Goal: Information Seeking & Learning: Learn about a topic

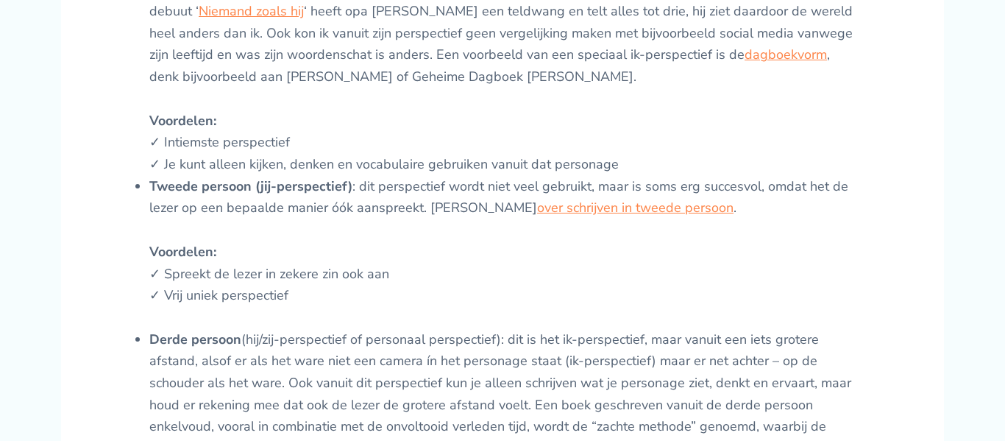
scroll to position [1431, 0]
click at [541, 199] on link "over schrijven in tweede persoon" at bounding box center [635, 208] width 196 height 18
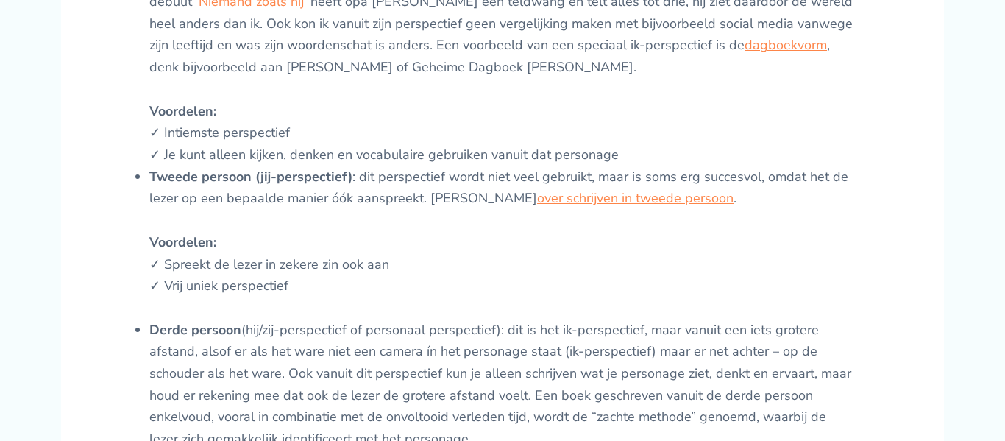
scroll to position [1437, 0]
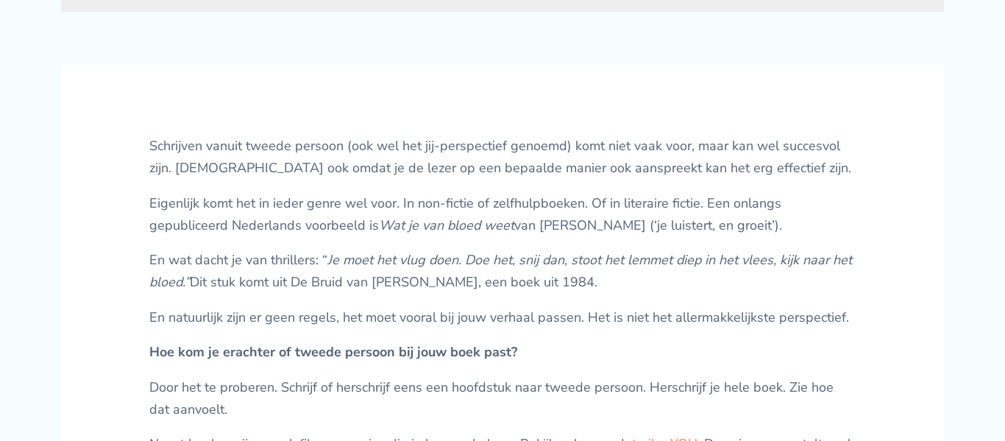
scroll to position [499, 0]
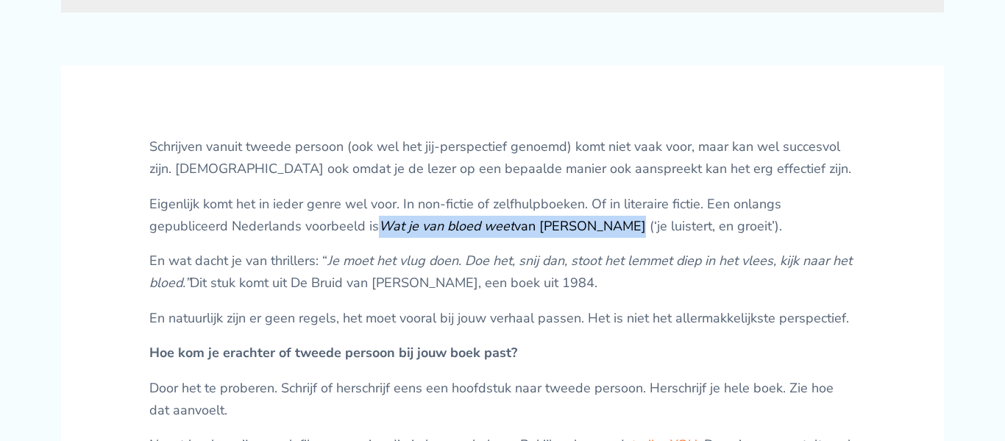
drag, startPoint x: 378, startPoint y: 226, endPoint x: 606, endPoint y: 222, distance: 228.0
click at [606, 222] on p "Eigenlijk komt het in ieder genre wel voor. In non-fictie of zelfhulpboeken. Of…" at bounding box center [502, 214] width 706 height 43
copy p "Wat je van bloed weet van Philip Huff"
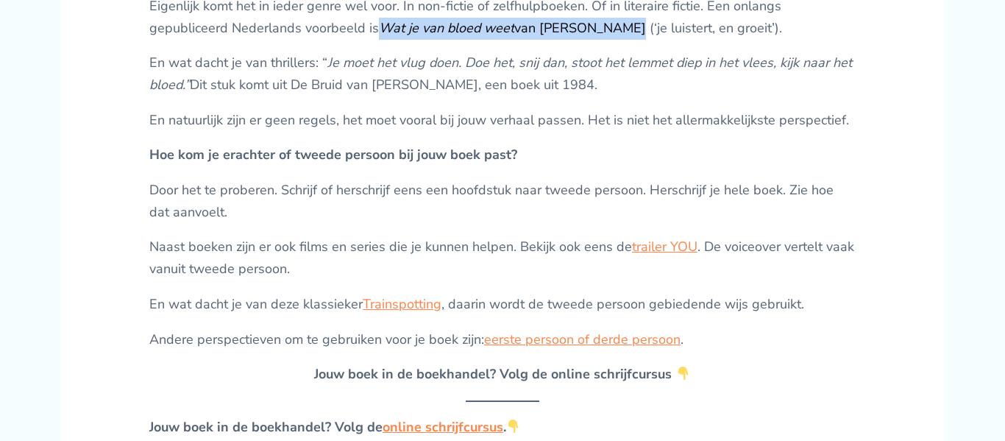
scroll to position [699, 0]
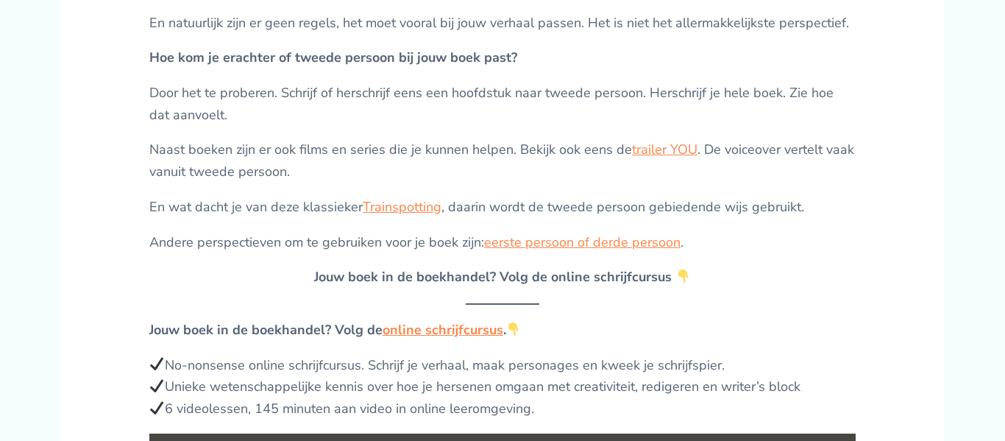
scroll to position [792, 0]
